Goal: Information Seeking & Learning: Check status

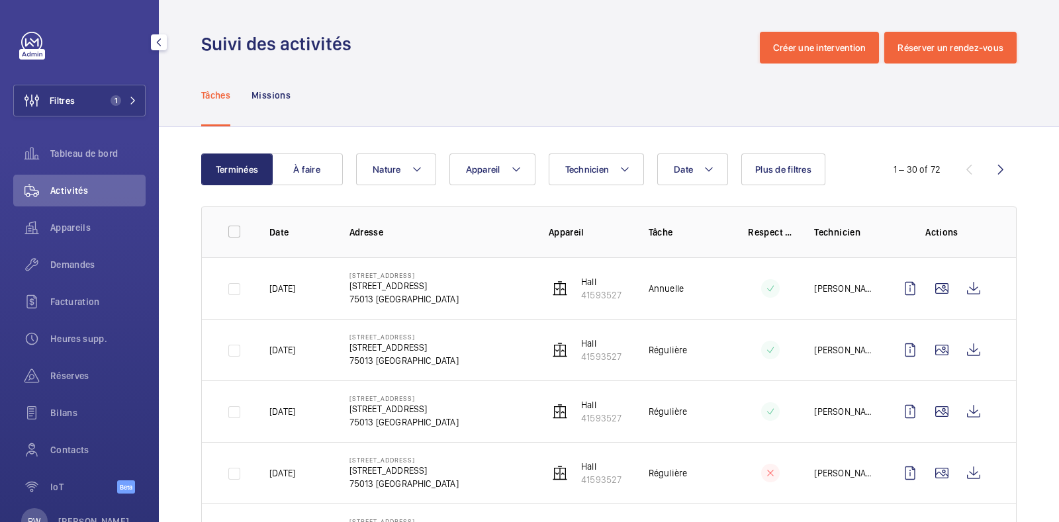
click at [21, 44] on link at bounding box center [31, 42] width 21 height 21
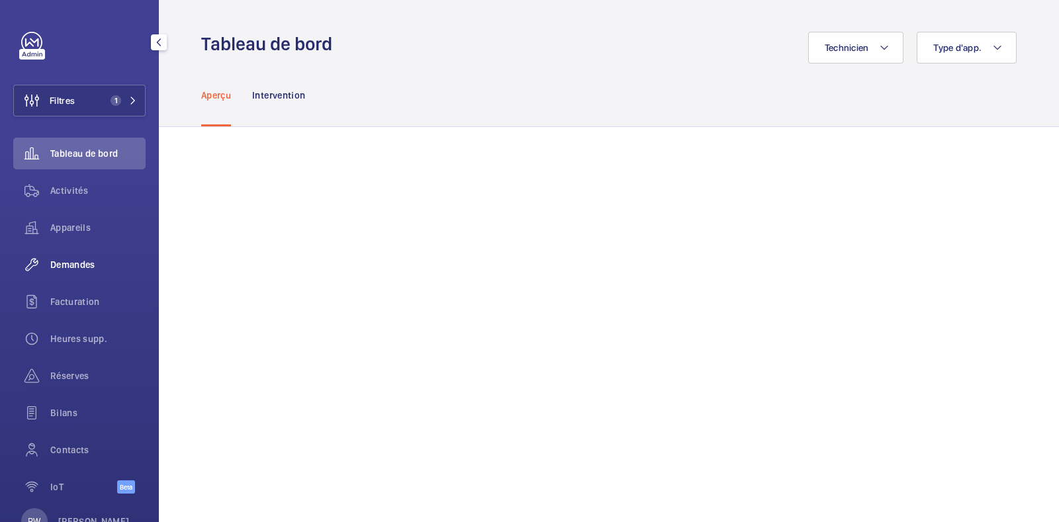
click at [66, 253] on div "Demandes" at bounding box center [79, 265] width 132 height 32
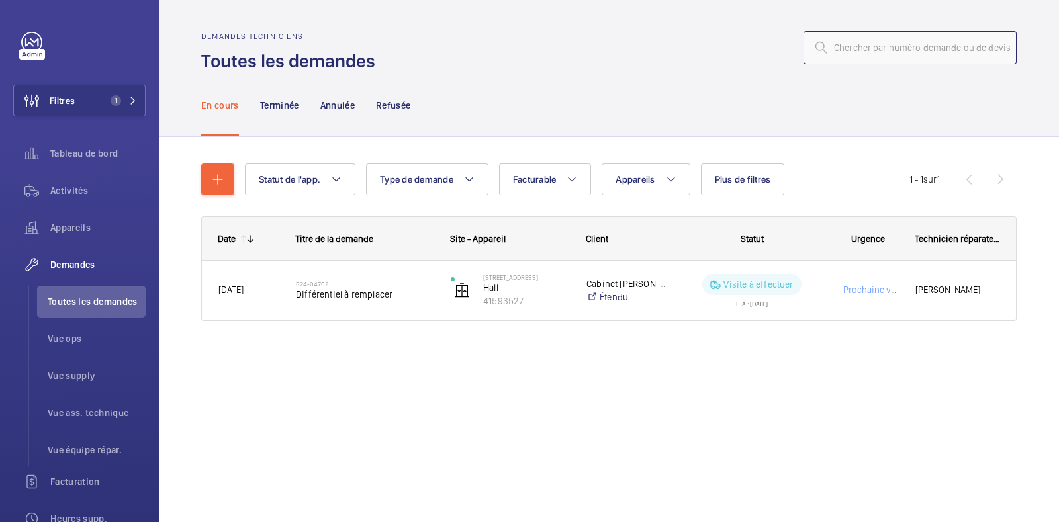
click at [867, 49] on input "text" at bounding box center [910, 47] width 213 height 33
paste input "R25-11149"
type input "R25-11149"
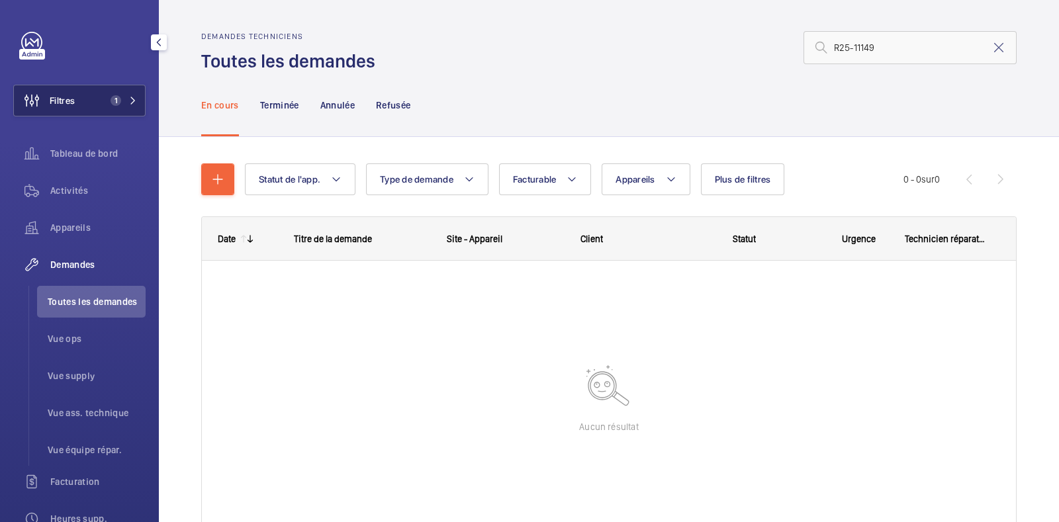
click at [125, 94] on button "Filtres 1" at bounding box center [79, 101] width 132 height 32
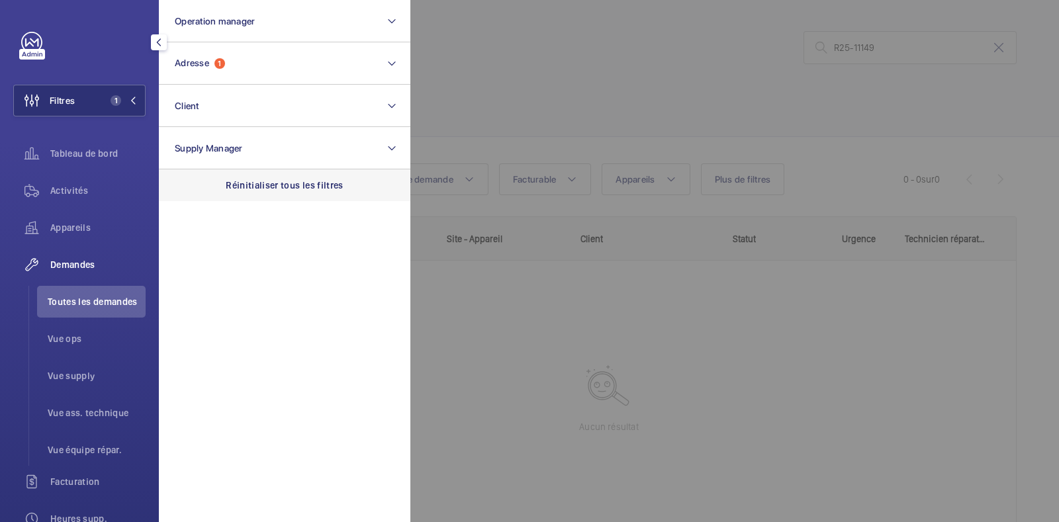
click at [254, 186] on p "Réinitialiser tous les filtres" at bounding box center [285, 185] width 118 height 13
click at [608, 71] on div at bounding box center [939, 261] width 1059 height 522
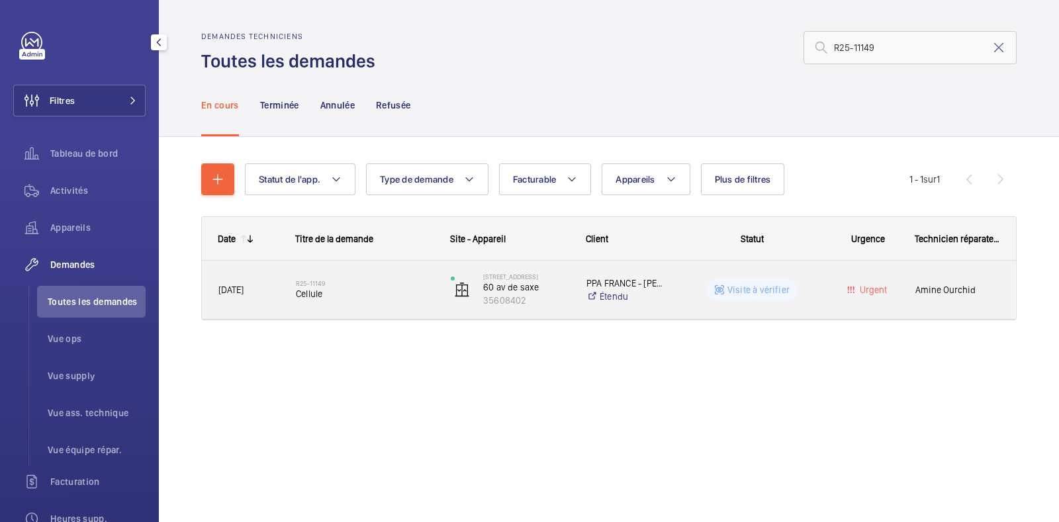
click at [766, 292] on p "Visite à vérifier" at bounding box center [758, 289] width 62 height 13
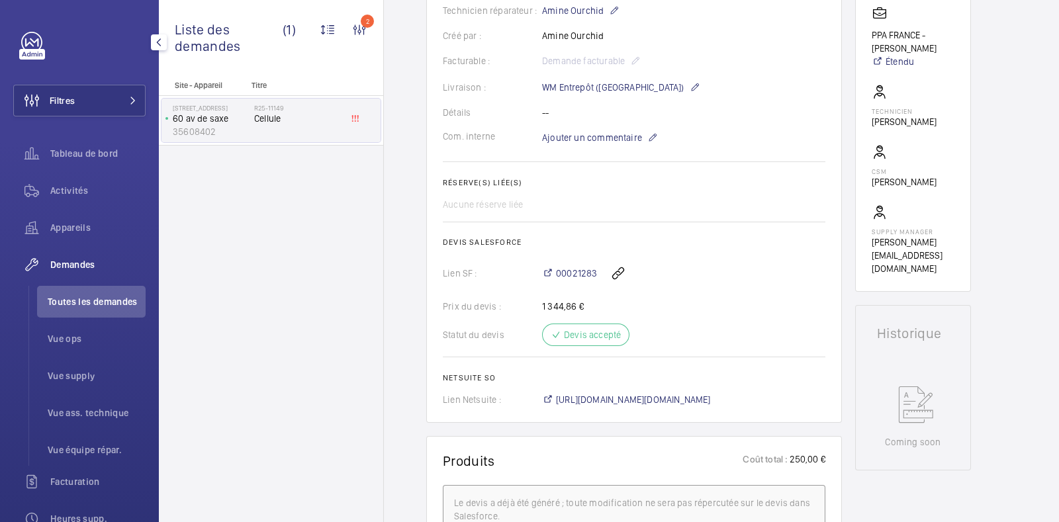
scroll to position [344, 0]
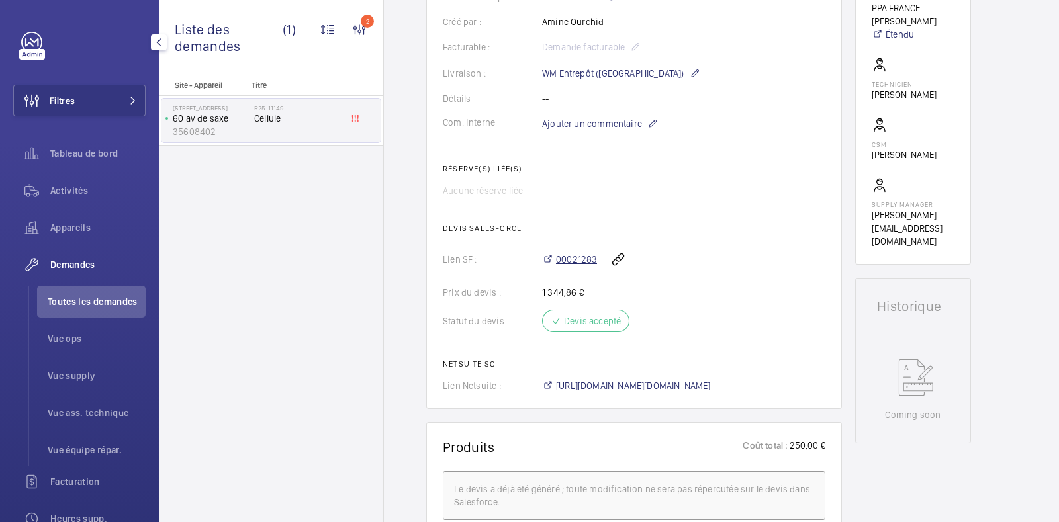
click at [577, 261] on span "00021283" at bounding box center [576, 259] width 41 height 13
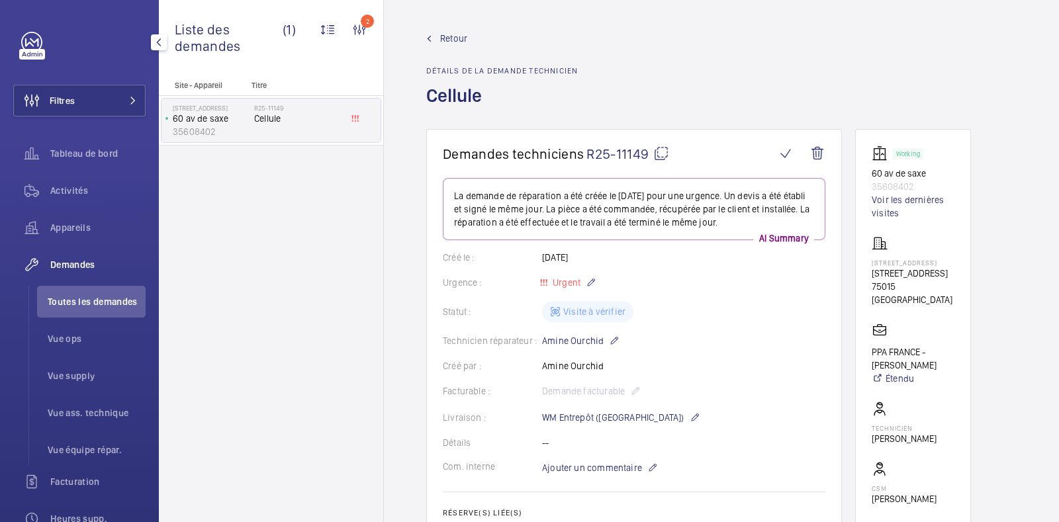
click at [457, 40] on span "Retour" at bounding box center [453, 38] width 27 height 13
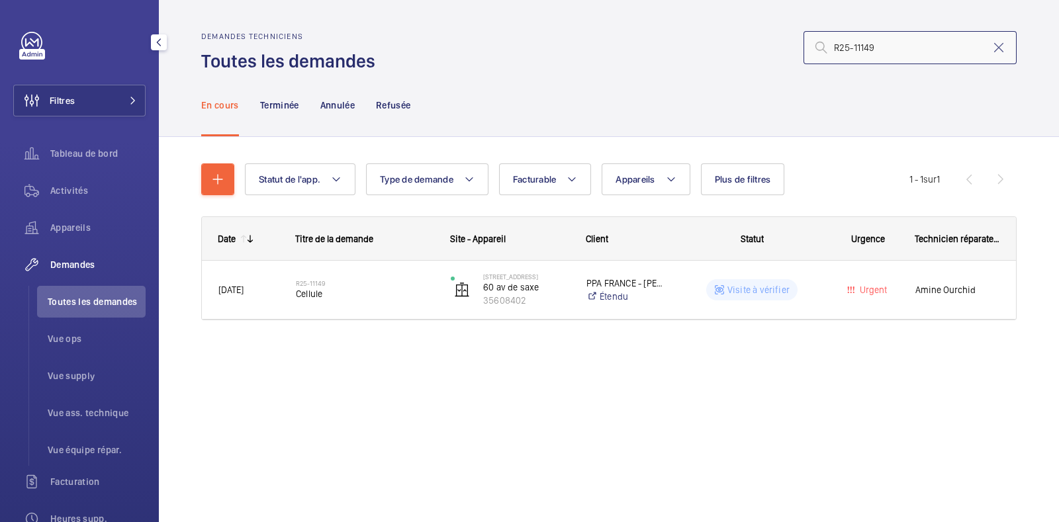
click at [919, 44] on input "R25-11149" at bounding box center [910, 47] width 213 height 33
click at [1001, 48] on mat-icon at bounding box center [999, 48] width 16 height 16
click at [906, 44] on input "text" at bounding box center [910, 47] width 213 height 33
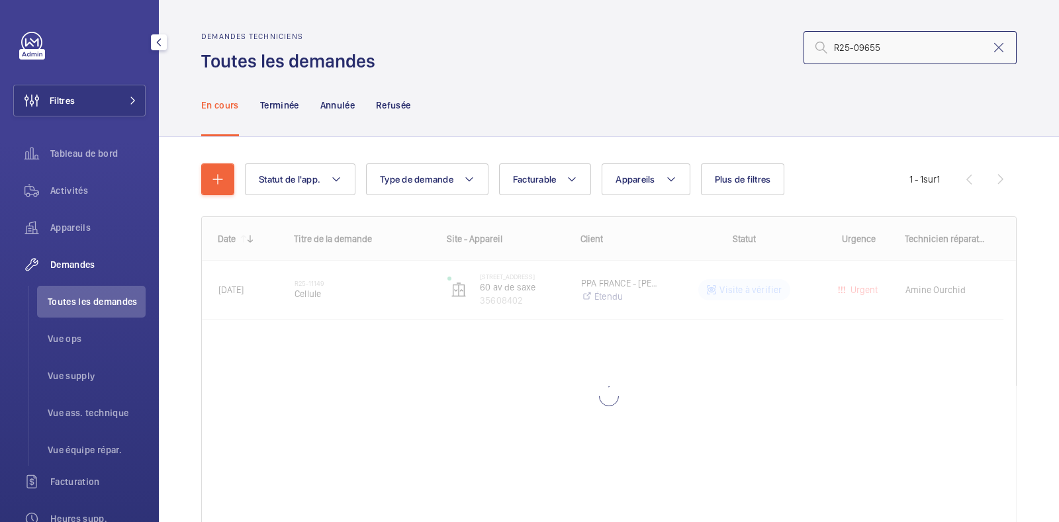
type input "R25-09655"
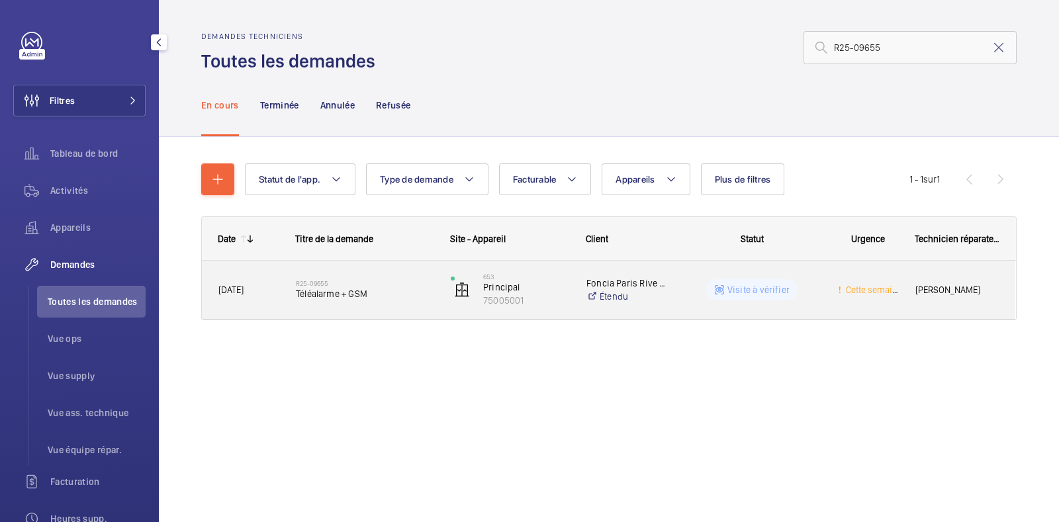
click at [801, 294] on wm-front-pills-cell "Visite à vérifier" at bounding box center [752, 289] width 138 height 21
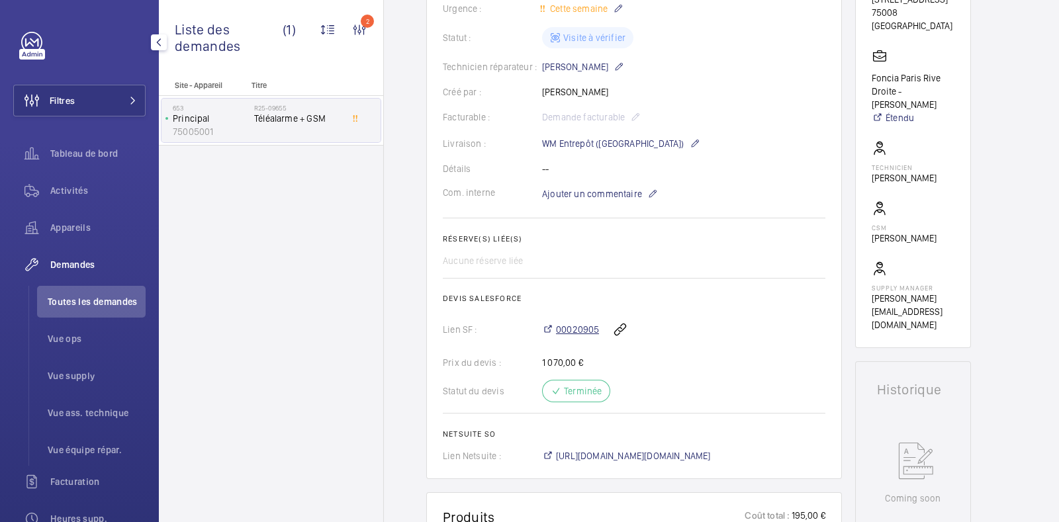
scroll to position [287, 0]
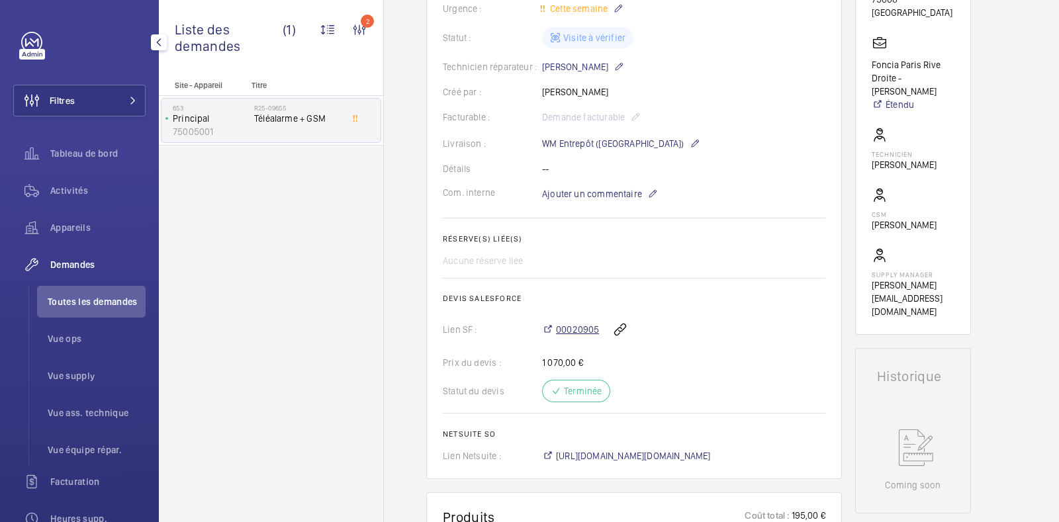
click at [578, 329] on span "00020905" at bounding box center [577, 329] width 43 height 13
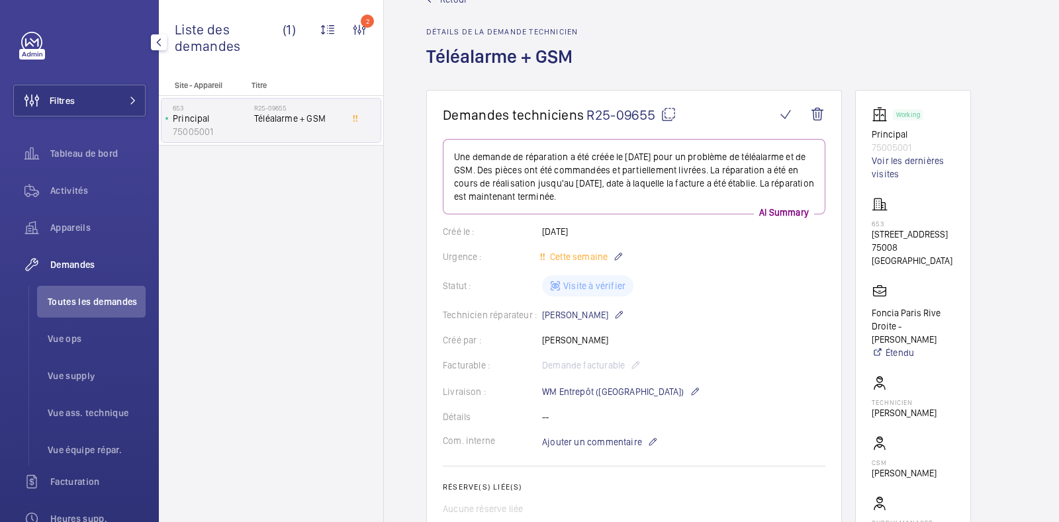
click at [575, 289] on div "Statut : Visite à vérifier" at bounding box center [634, 285] width 383 height 21
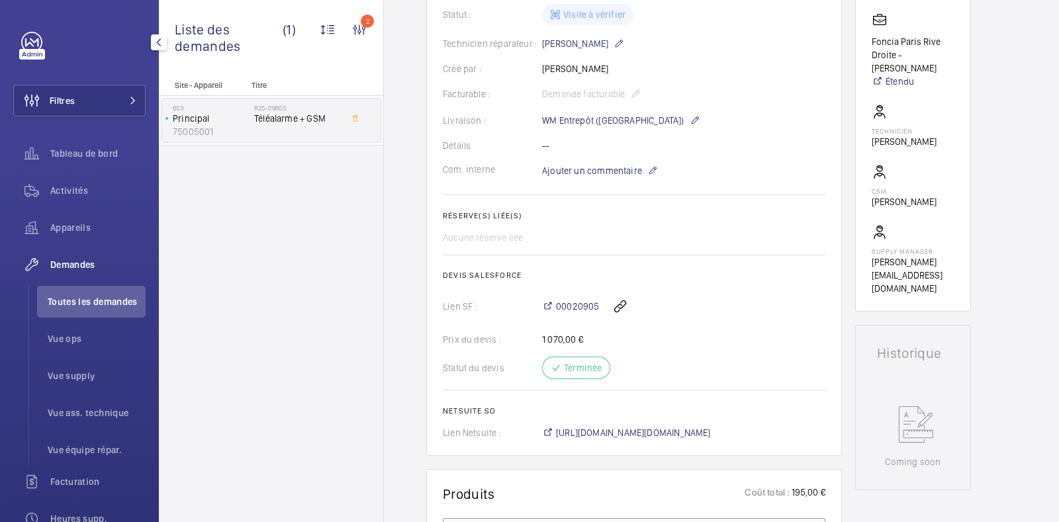
scroll to position [0, 0]
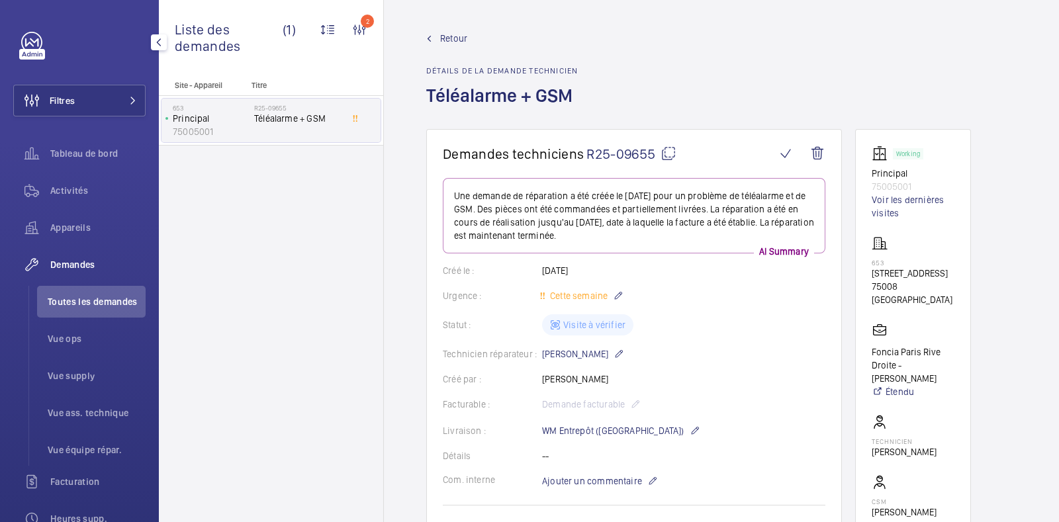
click at [667, 154] on mat-icon at bounding box center [669, 154] width 16 height 16
click at [745, 71] on div "Retour Détails de la demande technicien Téléalarme + GSM" at bounding box center [721, 80] width 590 height 97
click at [708, 78] on div "Retour Détails de la demande technicien Téléalarme + GSM" at bounding box center [721, 80] width 590 height 97
click at [464, 46] on div "Retour Détails de la demande technicien Téléalarme + GSM" at bounding box center [503, 80] width 154 height 97
click at [456, 35] on span "Retour" at bounding box center [453, 38] width 27 height 13
